Goal: Task Accomplishment & Management: Use online tool/utility

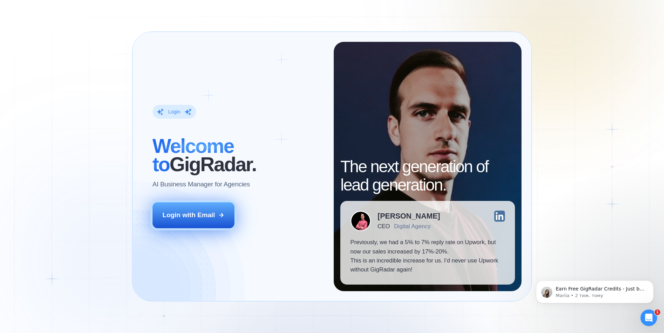
click at [197, 221] on button "Login with Email" at bounding box center [194, 215] width 82 height 26
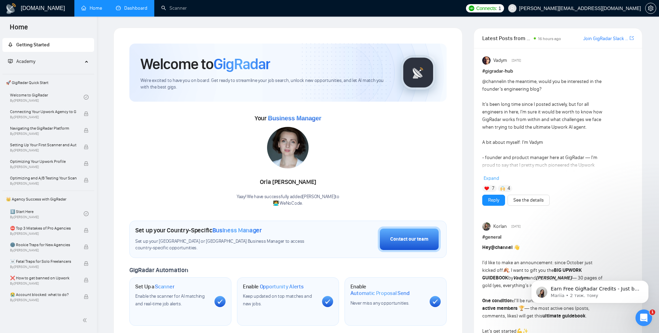
click at [136, 9] on link "Dashboard" at bounding box center [131, 8] width 31 height 6
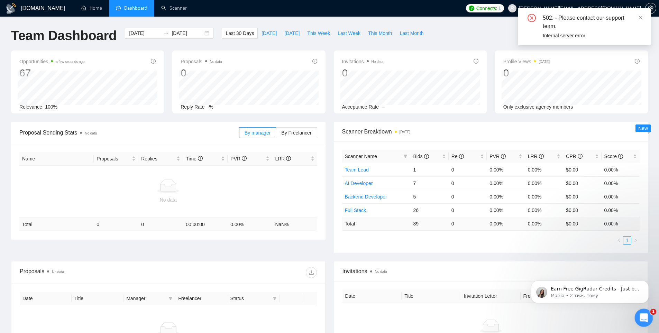
click at [639, 317] on icon "Відкрити програму для спілкування Intercom" at bounding box center [642, 316] width 11 height 11
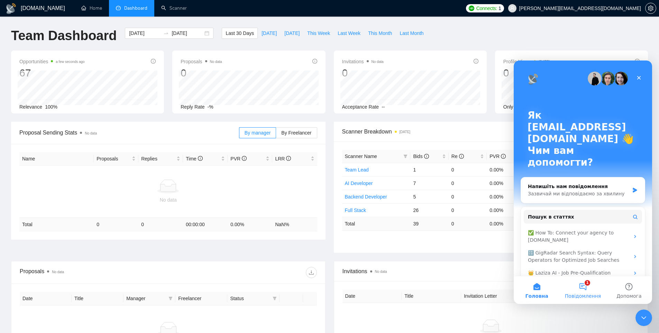
click at [577, 289] on button "1 Повідомлення" at bounding box center [583, 290] width 46 height 28
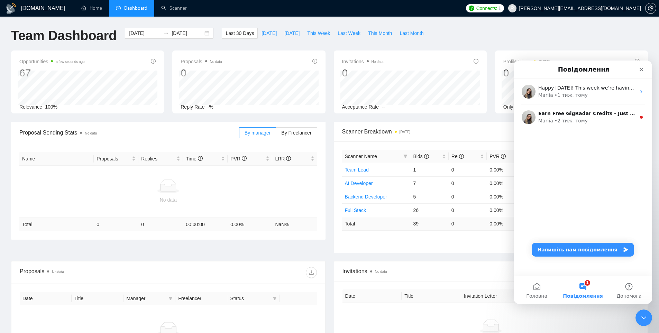
click at [328, 257] on div "Proposal Sending Stats No data By manager By Freelancer Name Proposals Replies …" at bounding box center [329, 191] width 645 height 139
click at [649, 318] on div "Закрити програму для спілкування Intercom" at bounding box center [642, 317] width 17 height 17
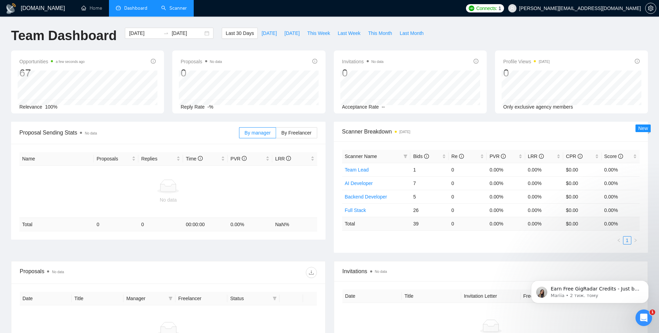
click at [175, 11] on link "Scanner" at bounding box center [174, 8] width 26 height 6
